Goal: Information Seeking & Learning: Learn about a topic

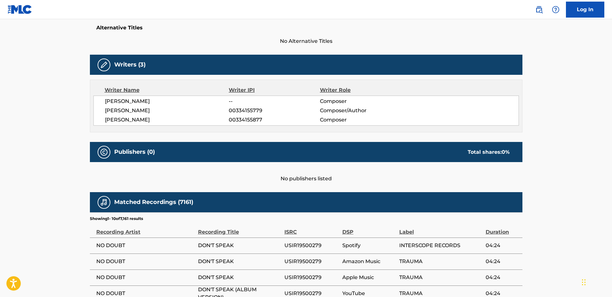
scroll to position [143, 0]
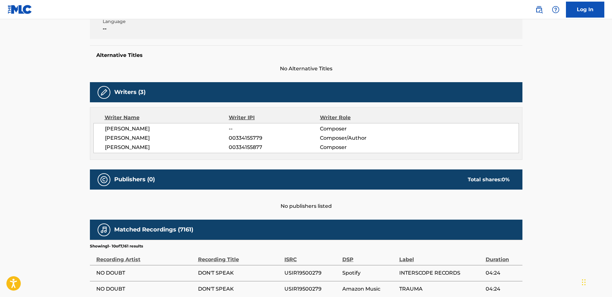
click at [428, 194] on div "No publishers listed" at bounding box center [306, 200] width 432 height 20
click at [410, 210] on div "Work Detail Member Work Identifier -- MLC Song Code D08558 ISWC T0700456865 Dur…" at bounding box center [306, 209] width 432 height 477
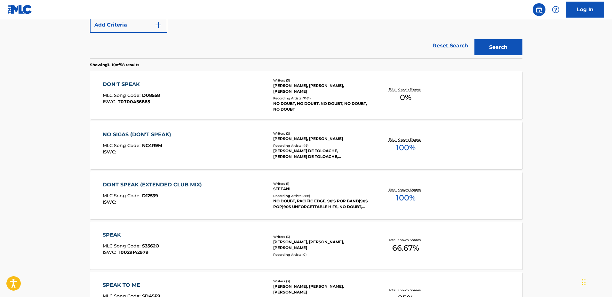
scroll to position [164, 0]
click at [206, 135] on div "NO SIGAS (DON'T SPEAK) MLC Song Code : NC4R9M ISWC :" at bounding box center [185, 145] width 164 height 29
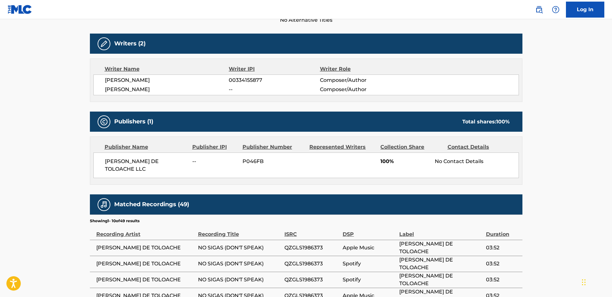
scroll to position [192, 0]
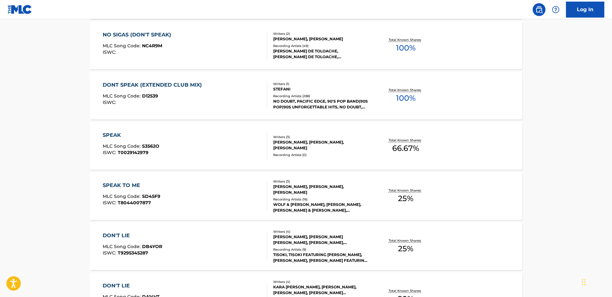
scroll to position [73, 0]
